Goal: Task Accomplishment & Management: Manage account settings

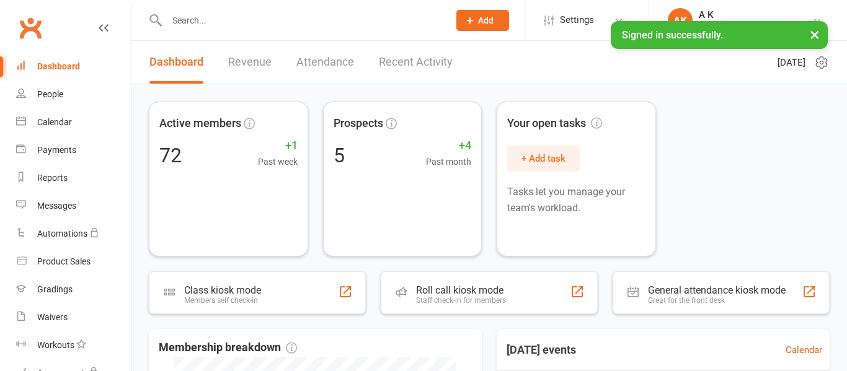
click at [433, 58] on link "Recent Activity" at bounding box center [416, 62] width 74 height 43
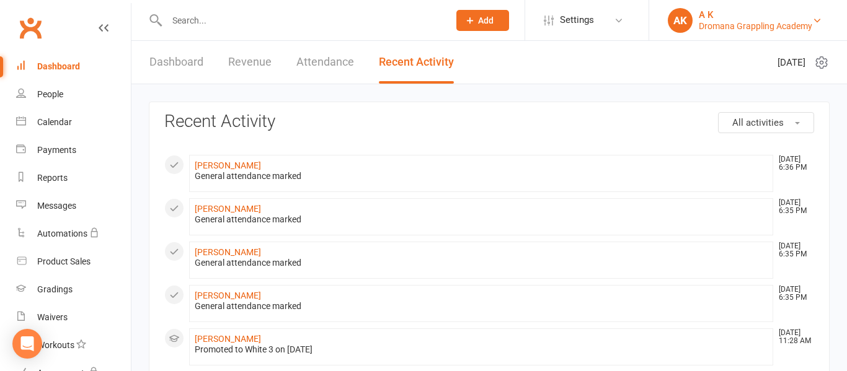
click at [763, 12] on div "A K" at bounding box center [755, 14] width 113 height 11
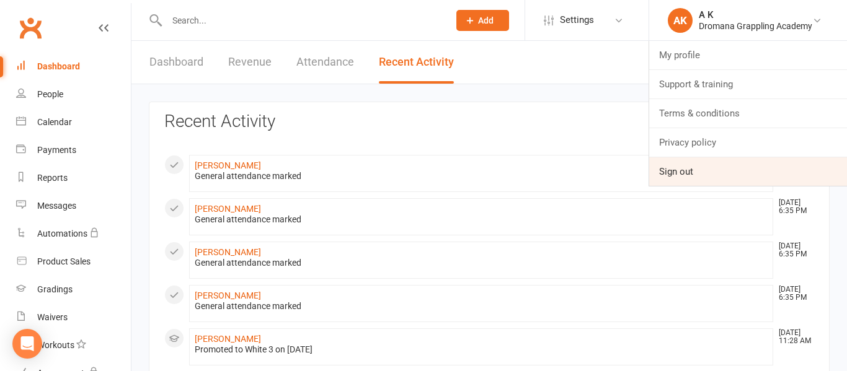
click at [713, 173] on link "Sign out" at bounding box center [748, 172] width 198 height 29
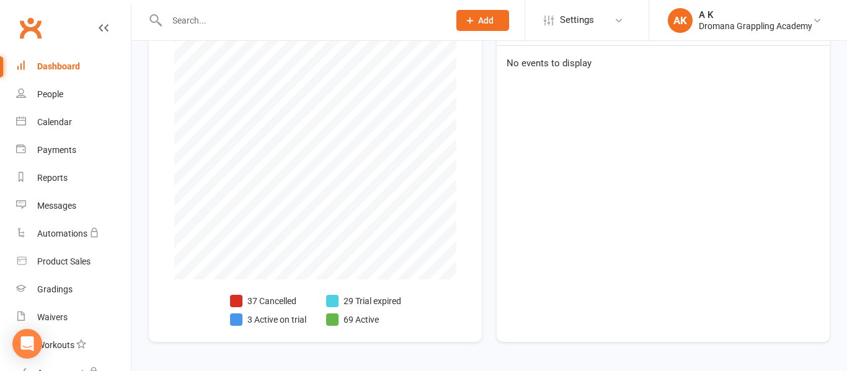
scroll to position [327, 0]
click at [703, 24] on div "Dromana Grappling Academy" at bounding box center [755, 25] width 113 height 11
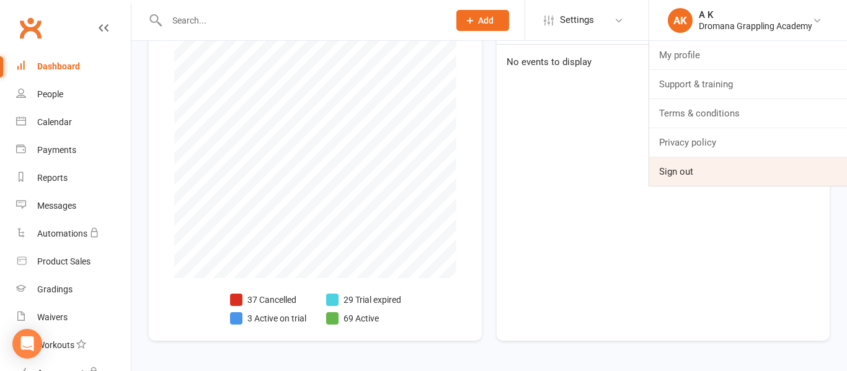
click at [683, 164] on link "Sign out" at bounding box center [748, 172] width 198 height 29
